Goal: Task Accomplishment & Management: Use online tool/utility

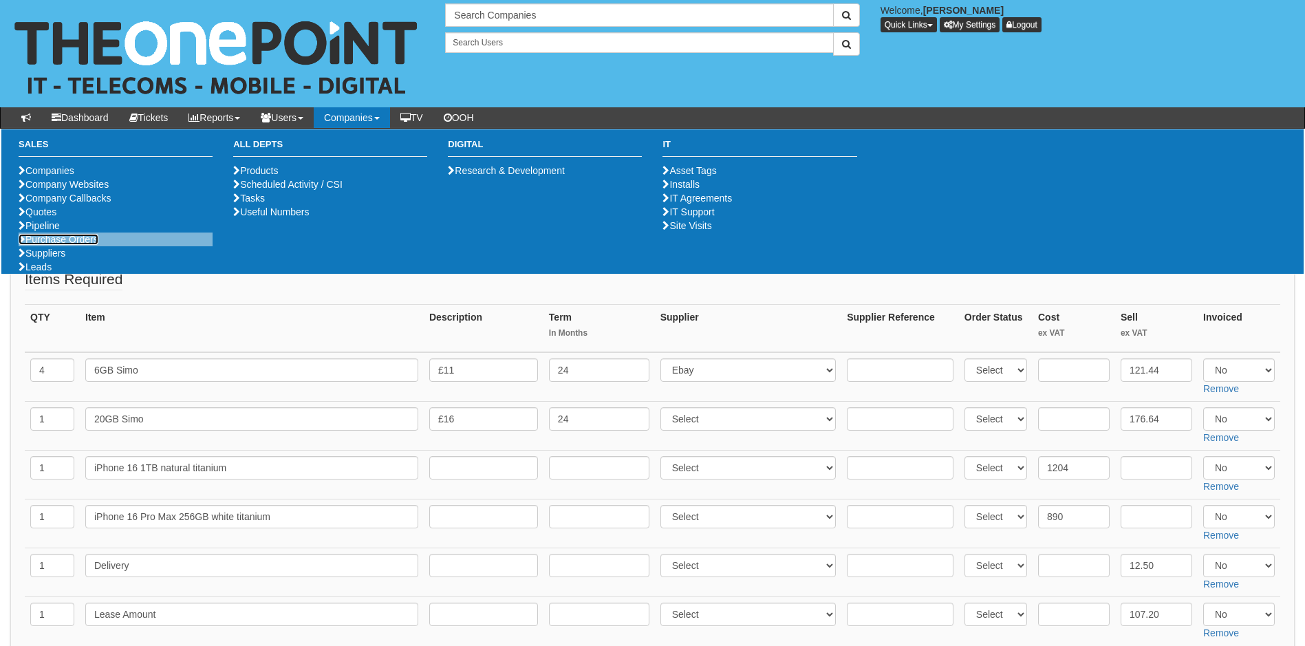
click at [65, 245] on link "Purchase Orders" at bounding box center [59, 239] width 80 height 11
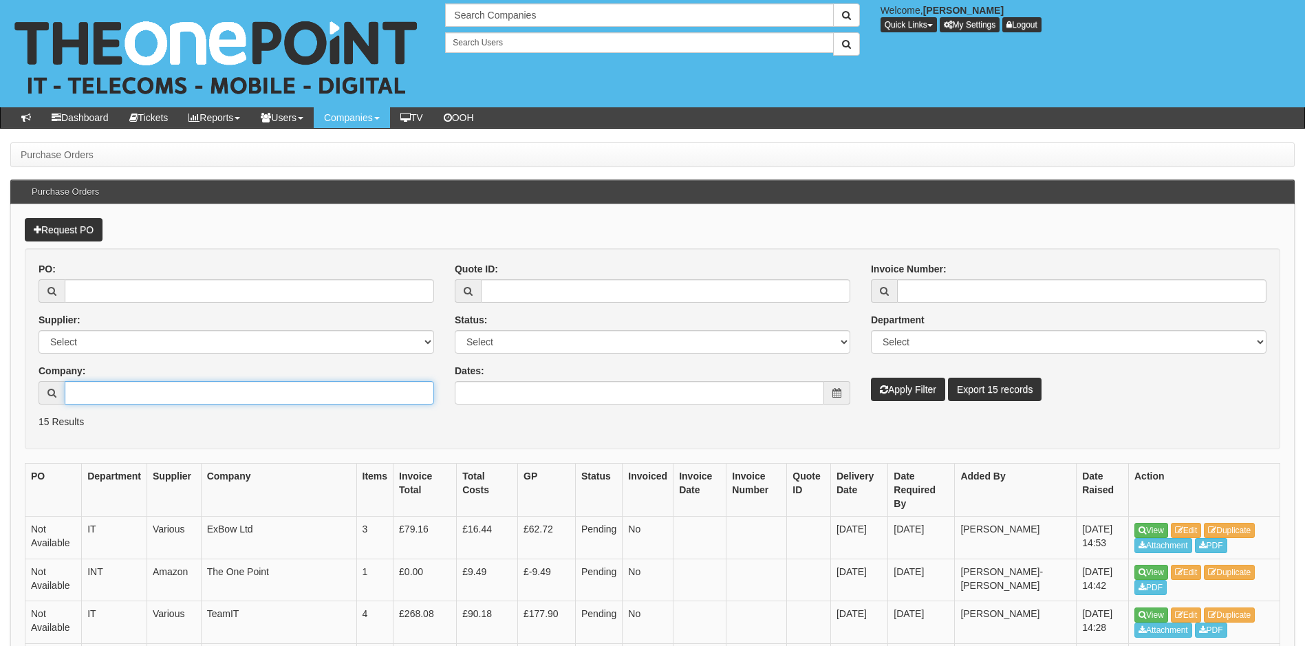
click at [146, 392] on input "Company:" at bounding box center [249, 392] width 369 height 23
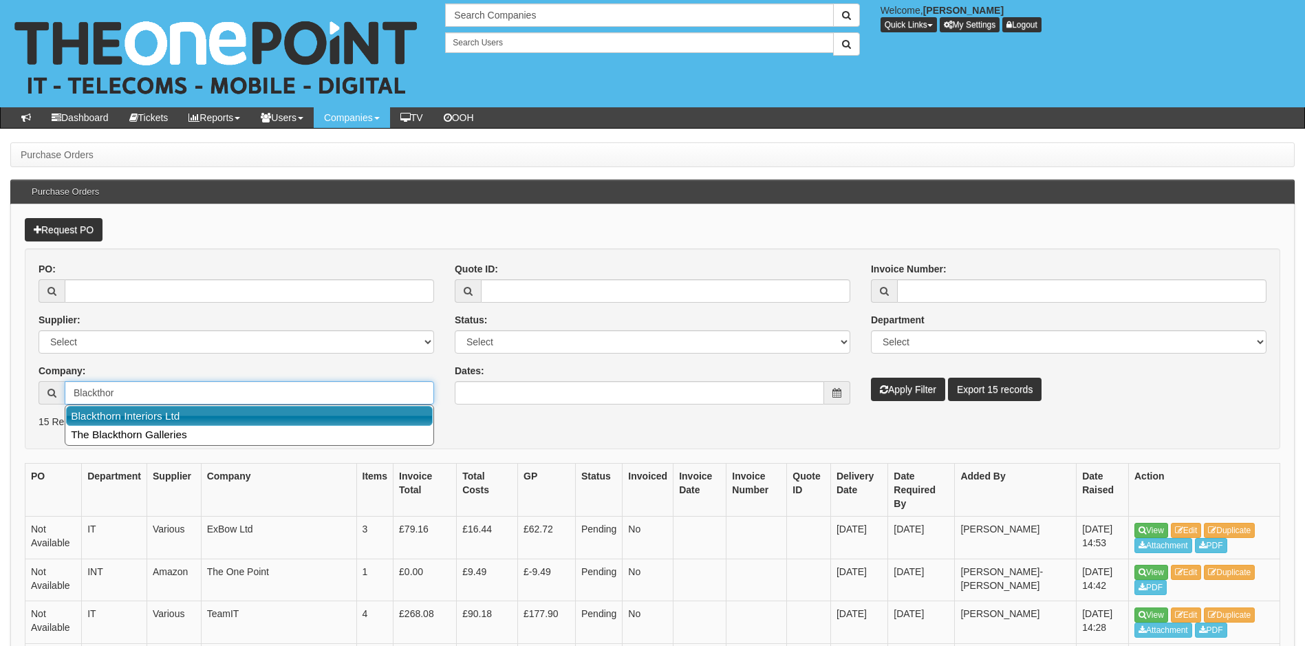
click at [143, 416] on link "Blackthorn Interiors Ltd" at bounding box center [249, 416] width 367 height 20
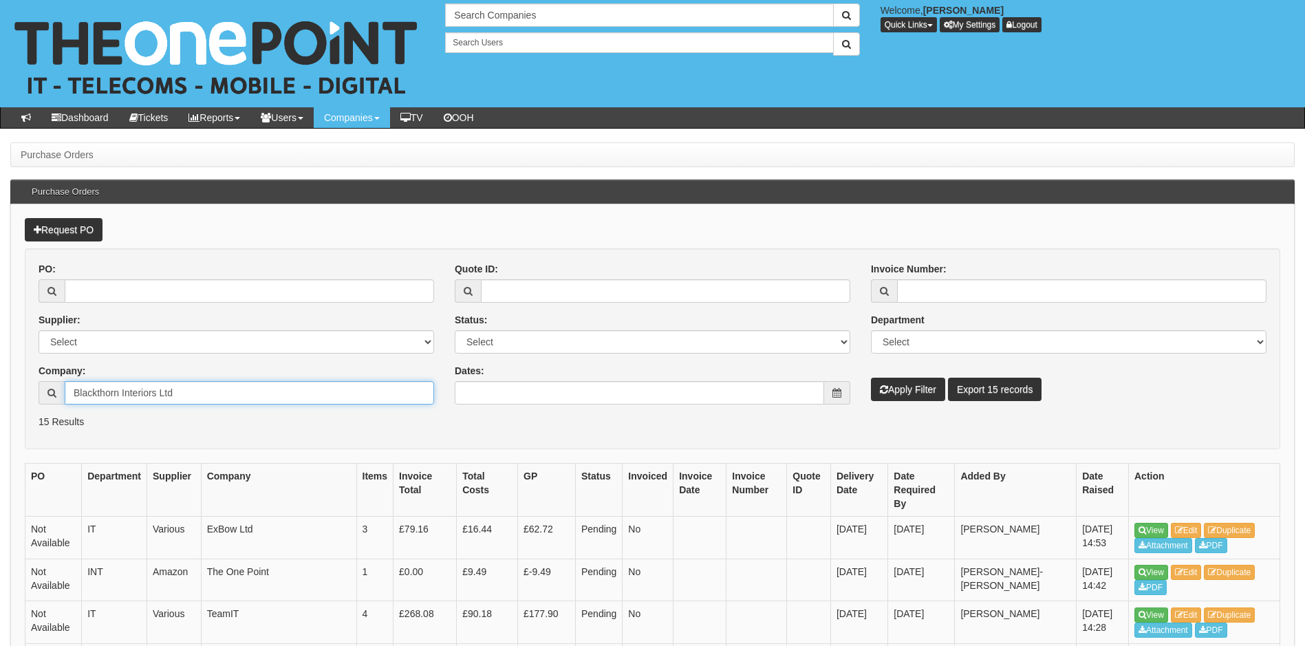
type input "Blackthorn Interiors Ltd"
click at [906, 393] on button "Apply Filter" at bounding box center [908, 389] width 74 height 23
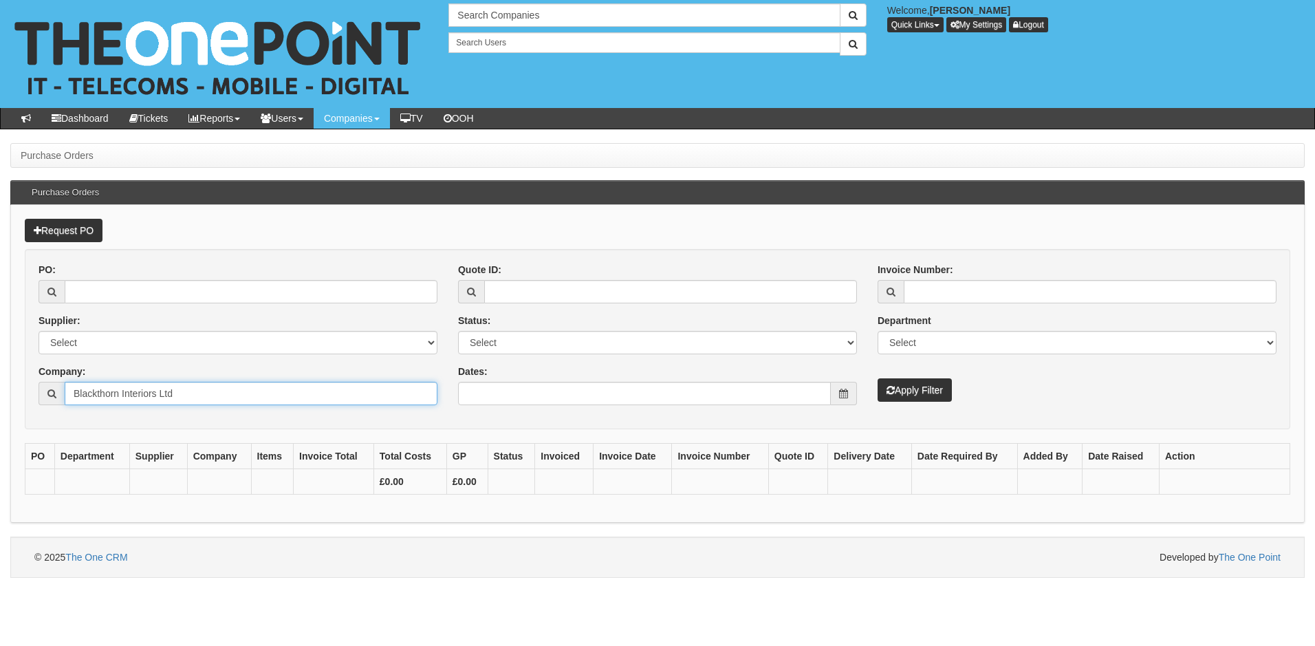
click at [224, 390] on input "Blackthorn Interiors Ltd" at bounding box center [251, 393] width 373 height 23
type input "B"
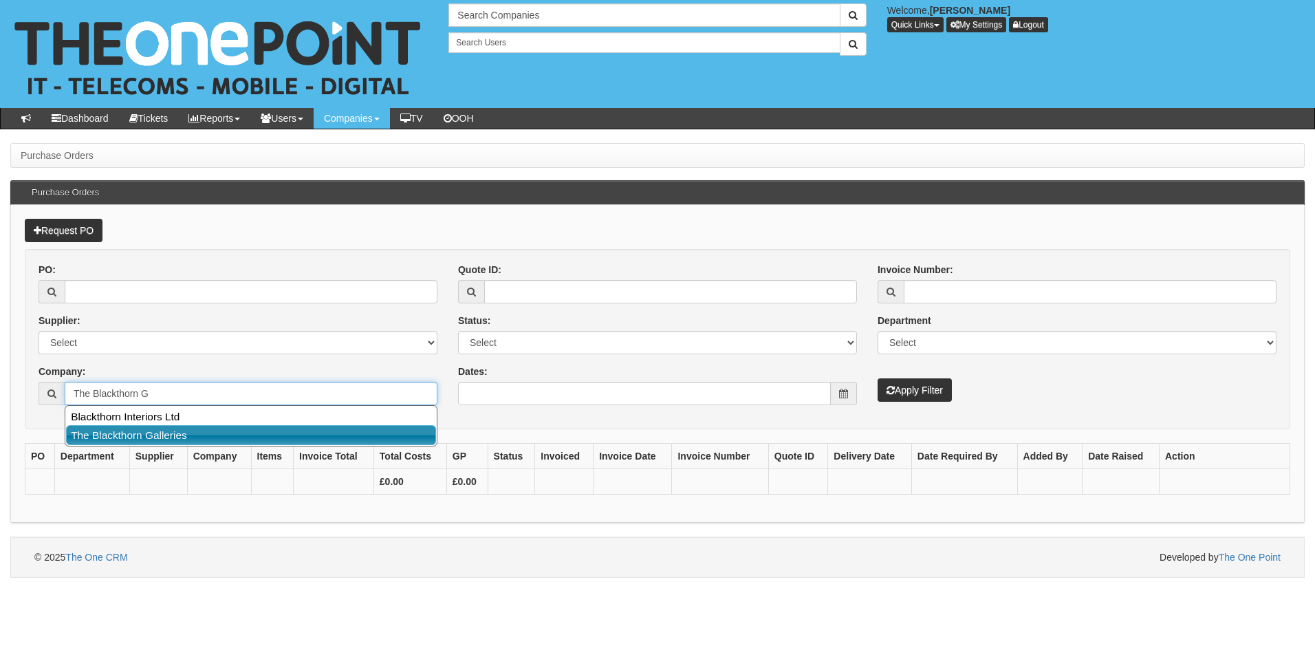
type input "The Blackthorn"
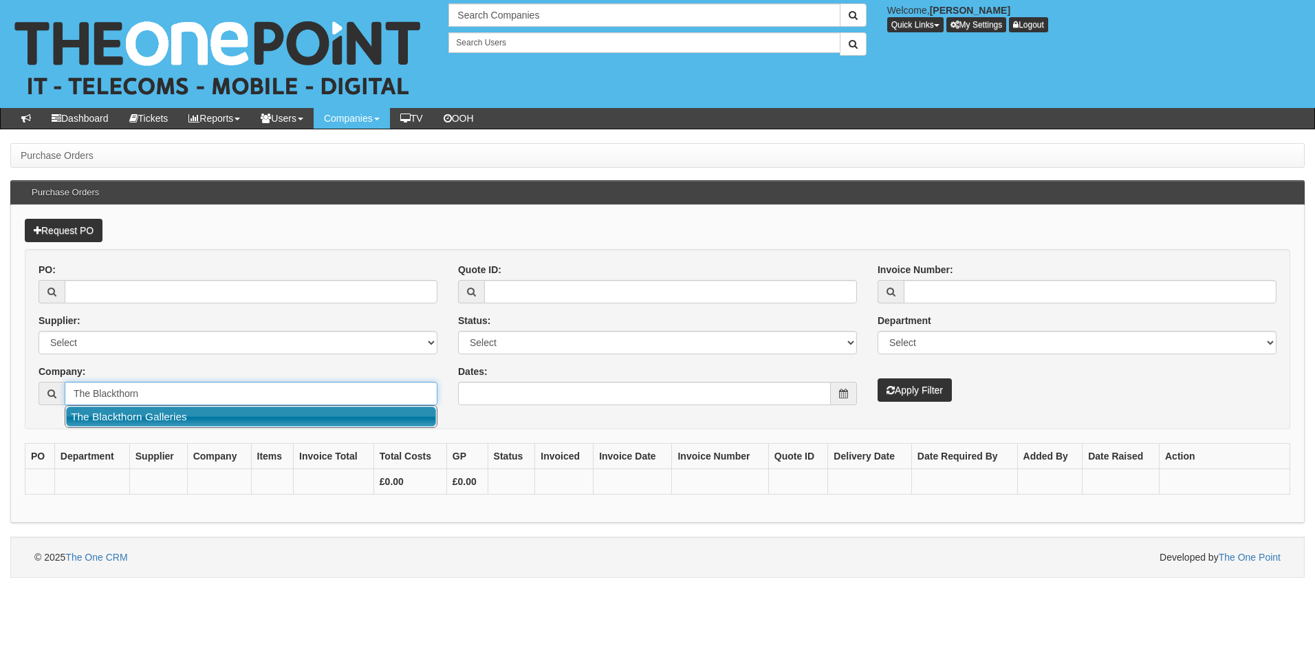
click at [149, 398] on input "The Blackthorn" at bounding box center [251, 393] width 373 height 23
drag, startPoint x: 163, startPoint y: 397, endPoint x: 29, endPoint y: 383, distance: 134.9
click at [0, 380] on html "× Send Email × Add Appointment × Create Ticket × Create Proactive Activity × Ad…" at bounding box center [657, 289] width 1315 height 578
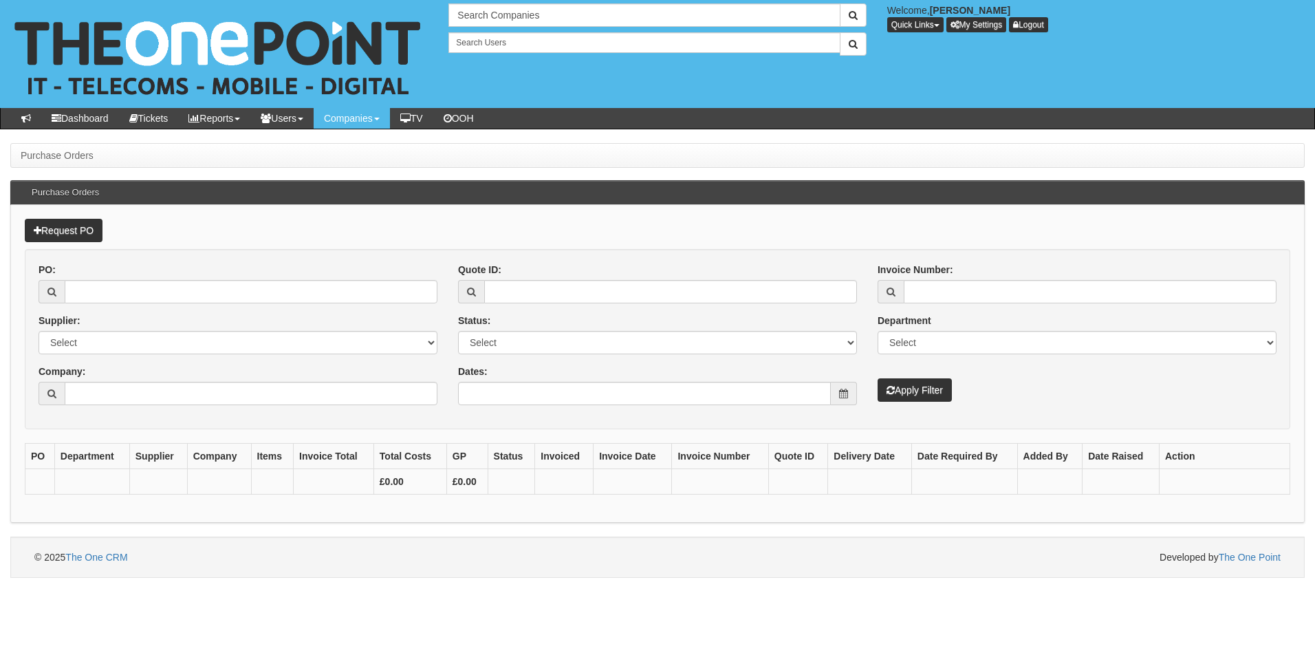
click at [445, 219] on p "Request PO" at bounding box center [658, 230] width 1266 height 23
